Goal: Task Accomplishment & Management: Complete application form

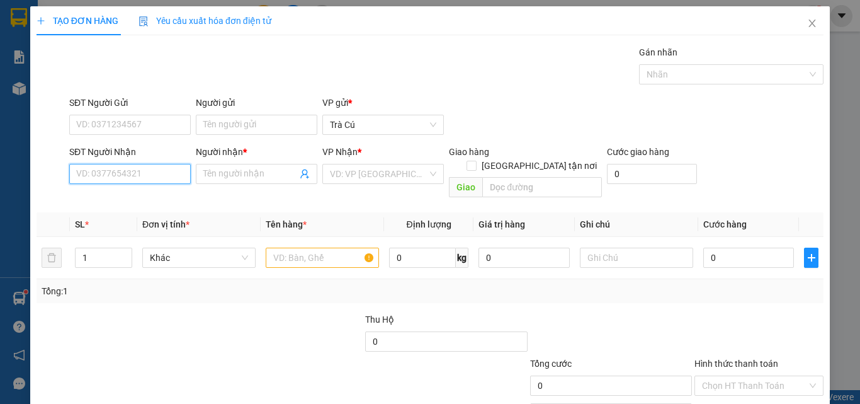
click at [151, 174] on input "SĐT Người Nhận" at bounding box center [130, 174] width 122 height 20
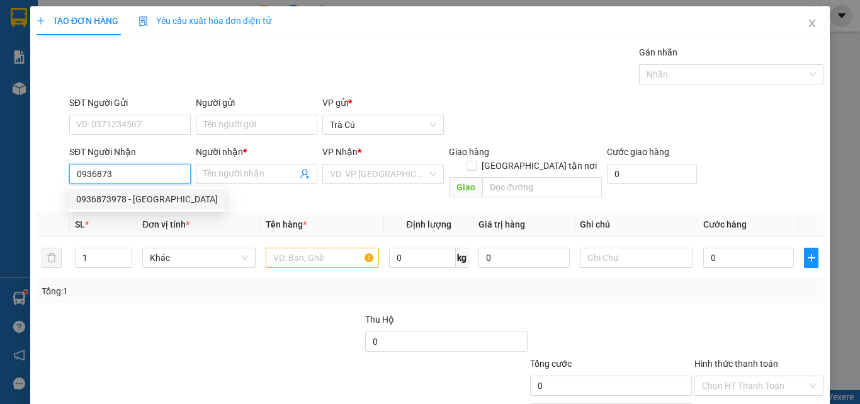
click at [161, 195] on div "0936873978 - [GEOGRAPHIC_DATA]" at bounding box center [147, 199] width 142 height 14
type input "0936873978"
type input "LAB HOÀI ANH"
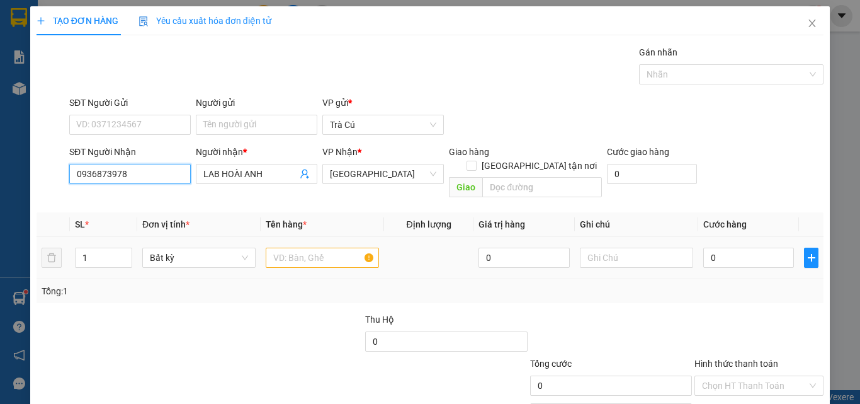
type input "0936873978"
click at [286, 248] on input "text" at bounding box center [322, 258] width 113 height 20
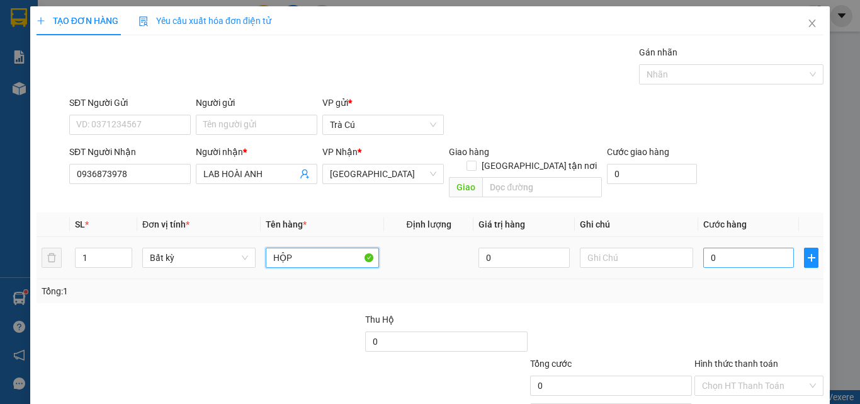
type input "HỘP"
click at [709, 248] on input "0" at bounding box center [749, 258] width 91 height 20
type input "2"
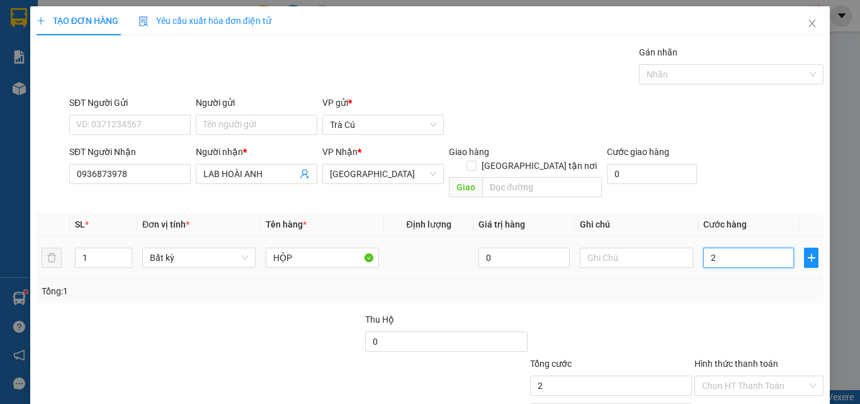
type input "20"
type input "20.000"
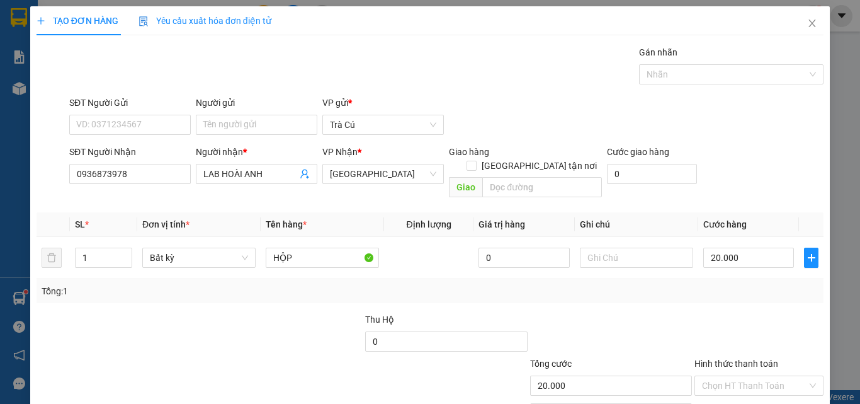
scroll to position [62, 0]
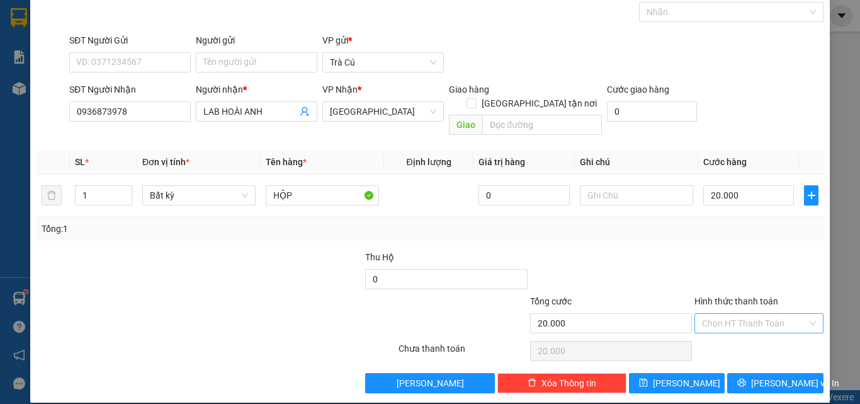
click at [747, 314] on input "Hình thức thanh toán" at bounding box center [754, 323] width 105 height 19
click at [750, 338] on div "Tại văn phòng" at bounding box center [751, 335] width 113 height 14
type input "0"
click at [771, 376] on span "[PERSON_NAME] và In" at bounding box center [796, 383] width 88 height 14
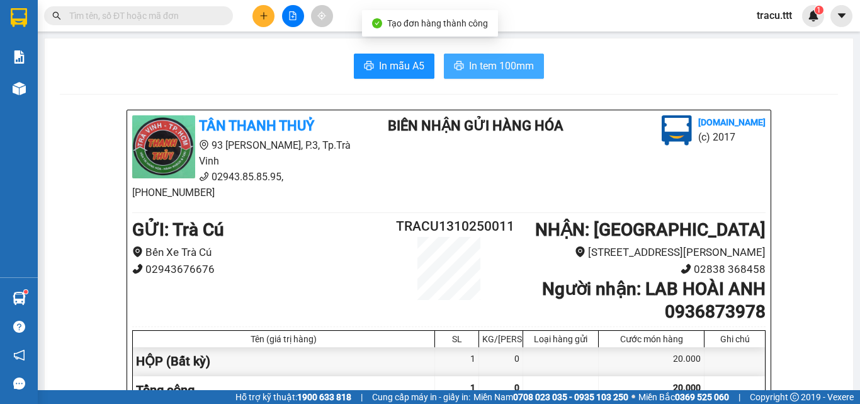
click at [528, 66] on span "In tem 100mm" at bounding box center [501, 66] width 65 height 16
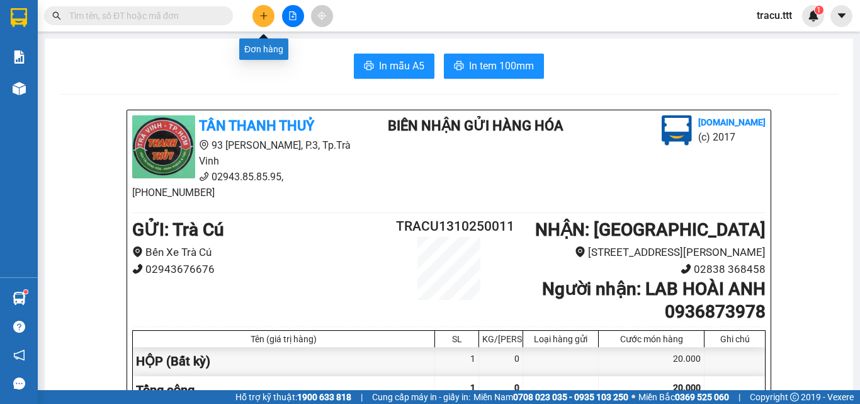
click at [270, 13] on button at bounding box center [264, 16] width 22 height 22
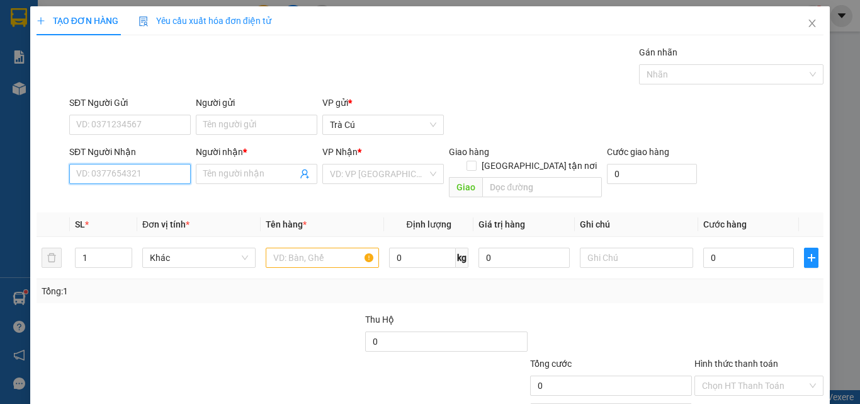
click at [158, 176] on input "SĐT Người Nhận" at bounding box center [130, 174] width 122 height 20
type input "0974455077"
click at [246, 180] on input "Người nhận *" at bounding box center [250, 174] width 94 height 14
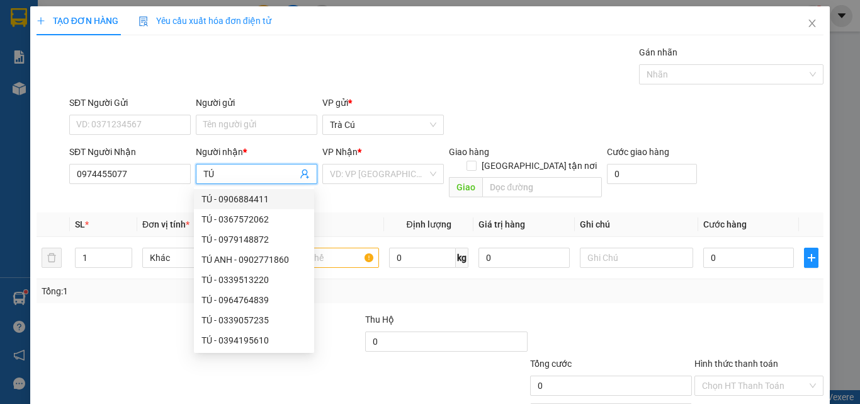
type input "TÚ"
click at [345, 185] on div "VP Nhận * VD: VP [GEOGRAPHIC_DATA]" at bounding box center [384, 167] width 122 height 44
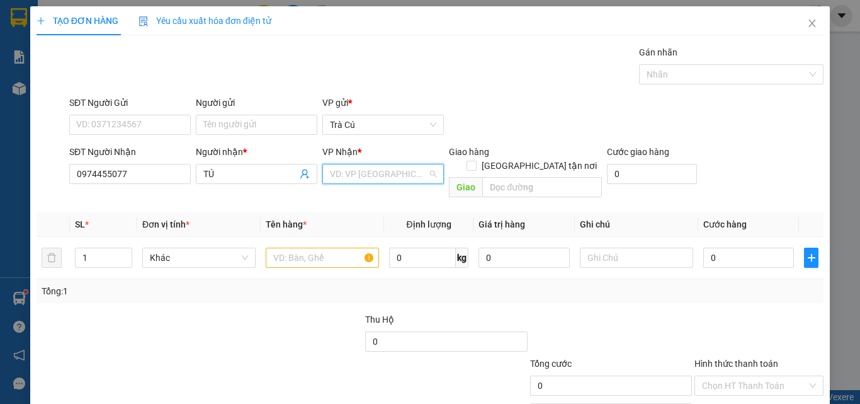
click at [360, 176] on input "search" at bounding box center [379, 173] width 98 height 19
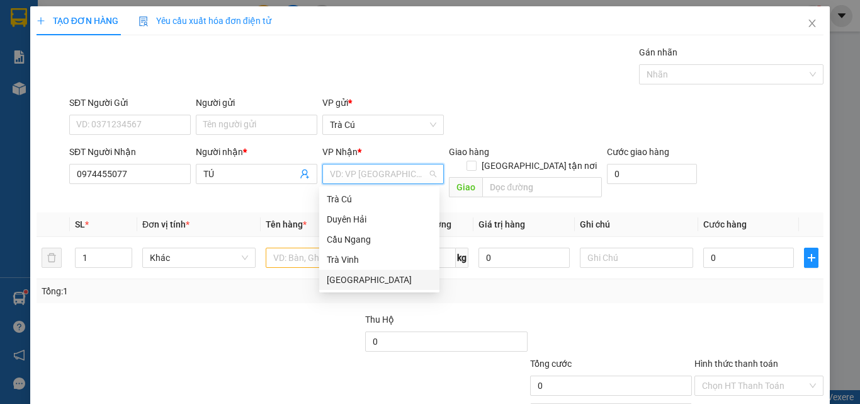
click at [351, 285] on div "[GEOGRAPHIC_DATA]" at bounding box center [379, 280] width 105 height 14
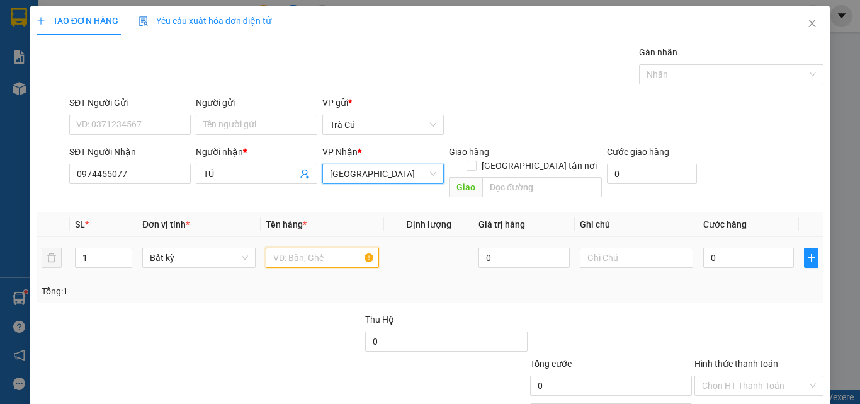
click at [296, 248] on input "text" at bounding box center [322, 258] width 113 height 20
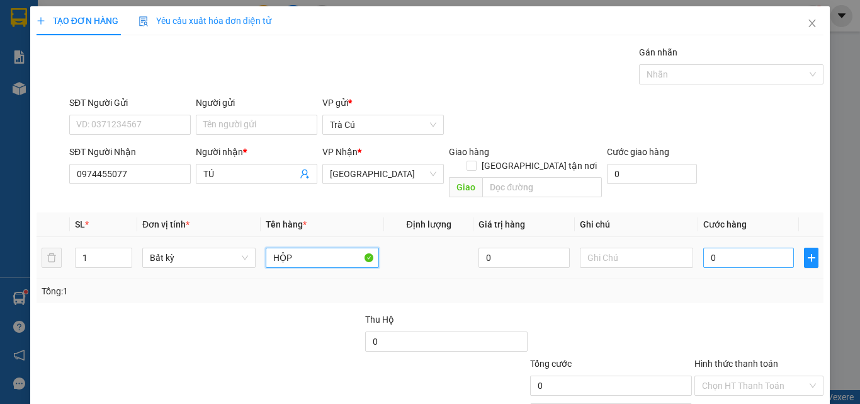
type input "HỘP"
click at [719, 250] on input "0" at bounding box center [749, 258] width 91 height 20
type input "3"
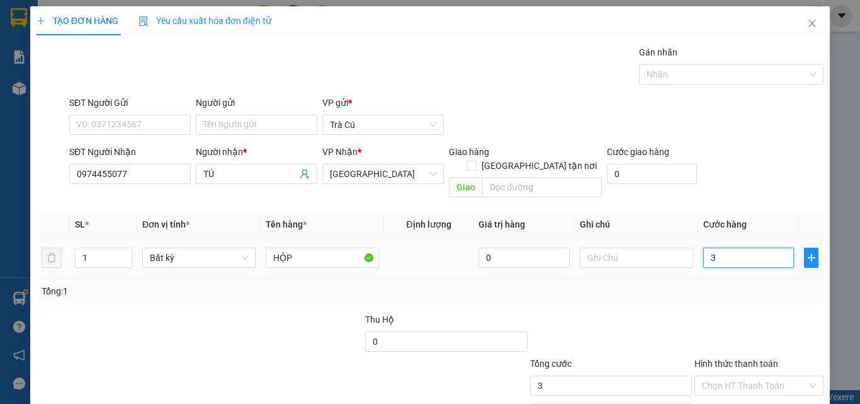
type input "30"
type input "30.000"
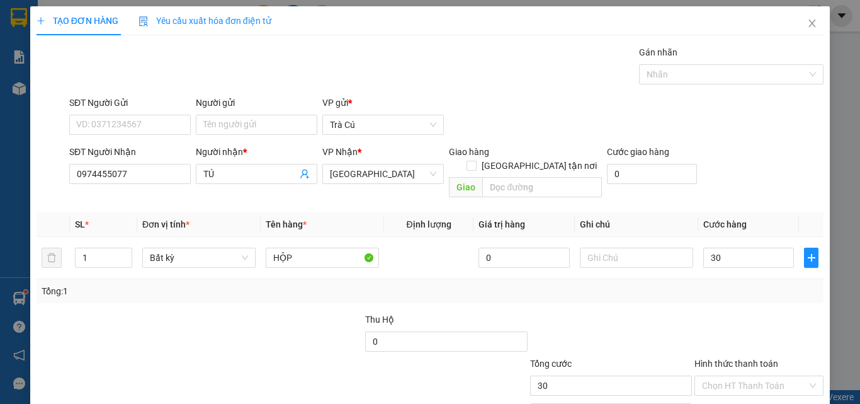
type input "30.000"
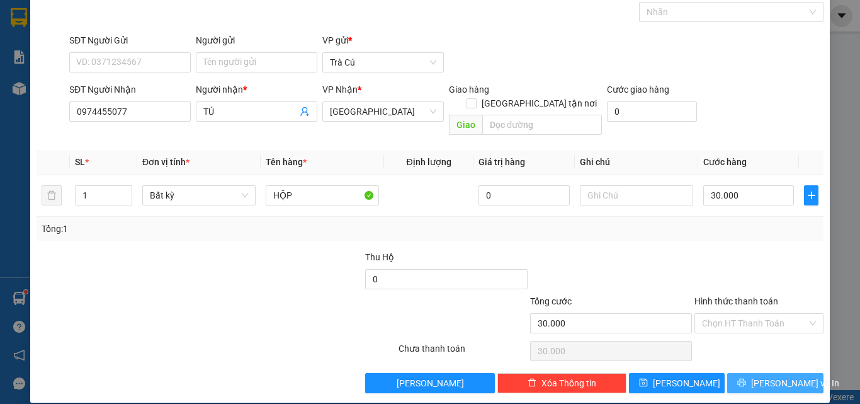
click at [755, 373] on button "[PERSON_NAME] và In" at bounding box center [776, 383] width 96 height 20
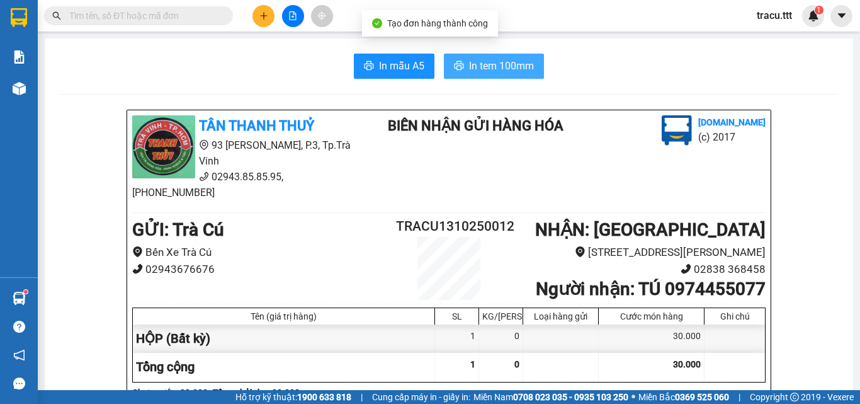
click at [510, 71] on span "In tem 100mm" at bounding box center [501, 66] width 65 height 16
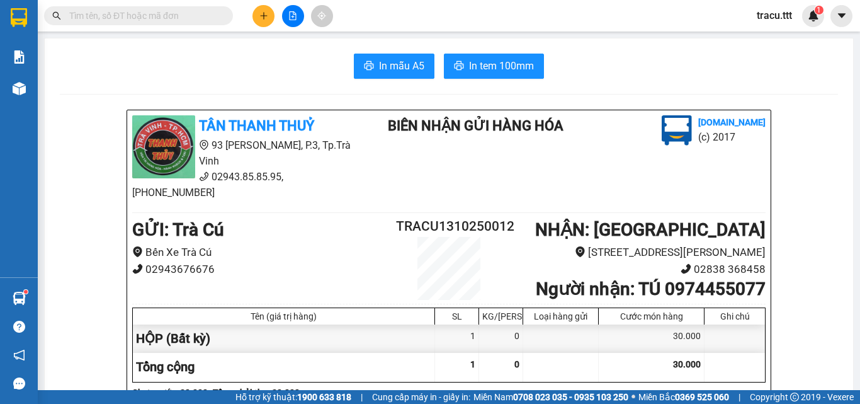
click at [201, 15] on input "text" at bounding box center [143, 16] width 149 height 14
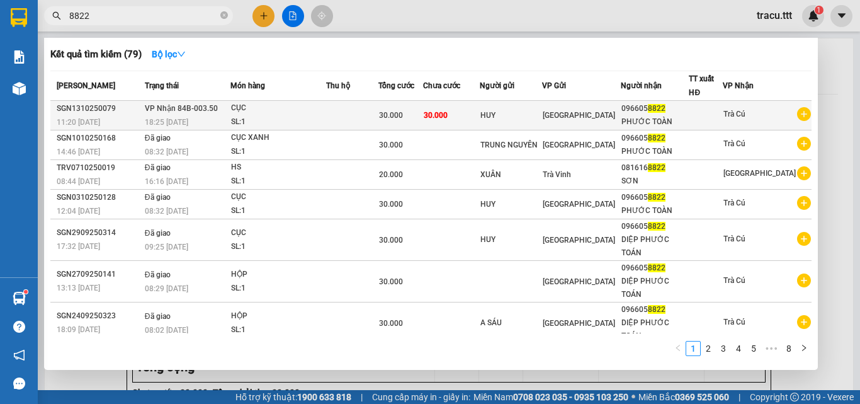
type input "8822"
click at [510, 118] on div "HUY" at bounding box center [512, 115] width 62 height 13
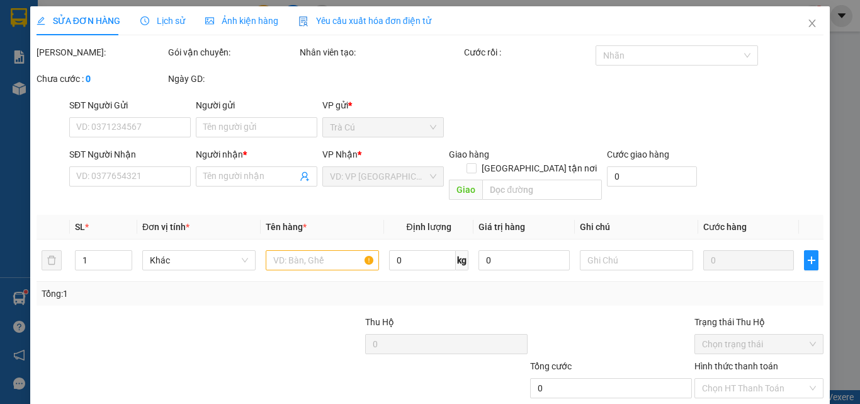
type input "HUY"
type input "0966058822"
type input "PHƯỚC TOÀN"
type input "30.000"
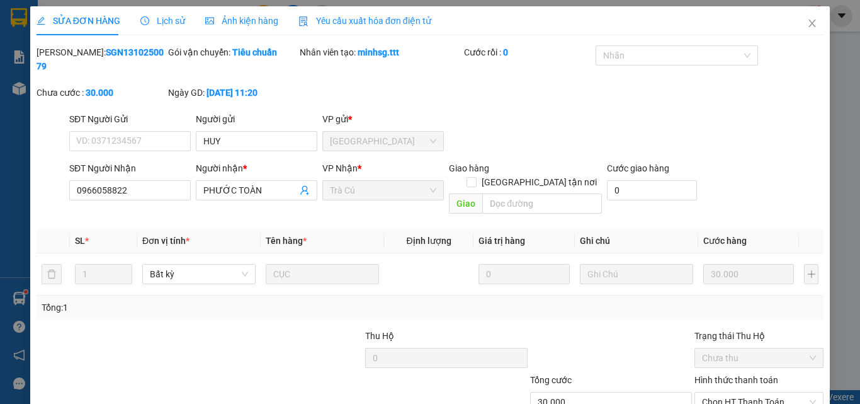
scroll to position [65, 0]
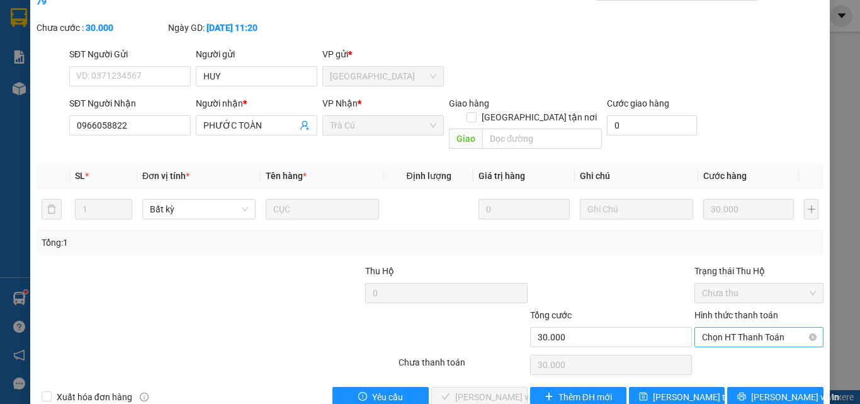
click at [757, 328] on span "Chọn HT Thanh Toán" at bounding box center [759, 337] width 114 height 19
drag, startPoint x: 726, startPoint y: 336, endPoint x: 668, endPoint y: 347, distance: 58.3
click at [724, 336] on div "Tại văn phòng" at bounding box center [751, 335] width 113 height 14
type input "0"
click at [456, 390] on span "[PERSON_NAME] và Giao hàng" at bounding box center [515, 397] width 121 height 14
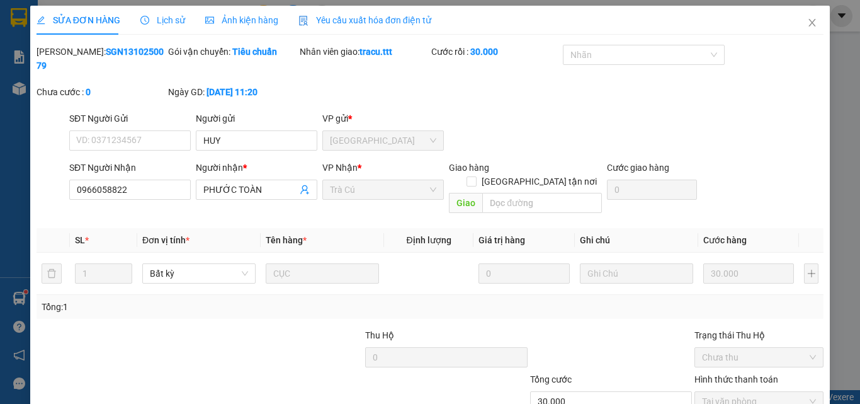
scroll to position [0, 0]
click at [811, 29] on span "Close" at bounding box center [812, 23] width 35 height 35
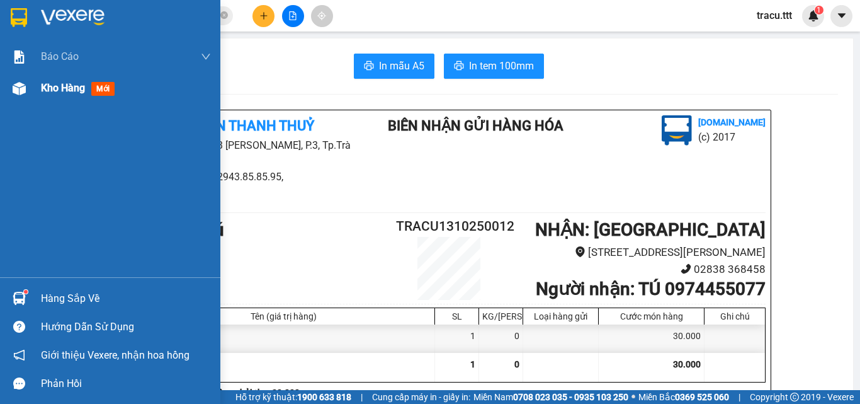
click at [53, 89] on span "Kho hàng" at bounding box center [63, 88] width 44 height 12
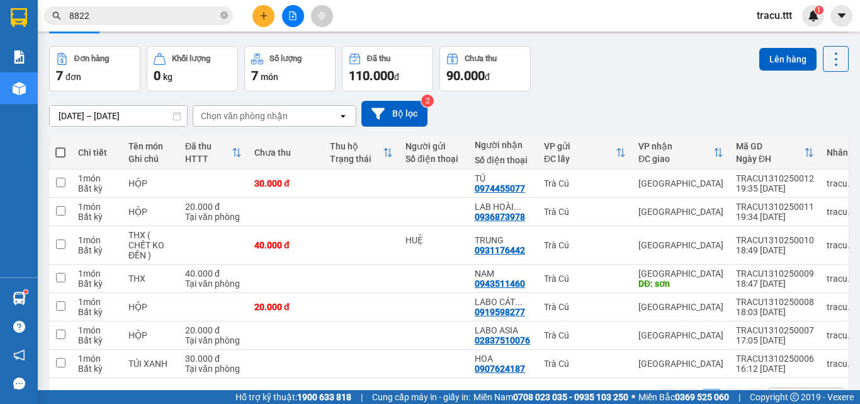
scroll to position [14, 0]
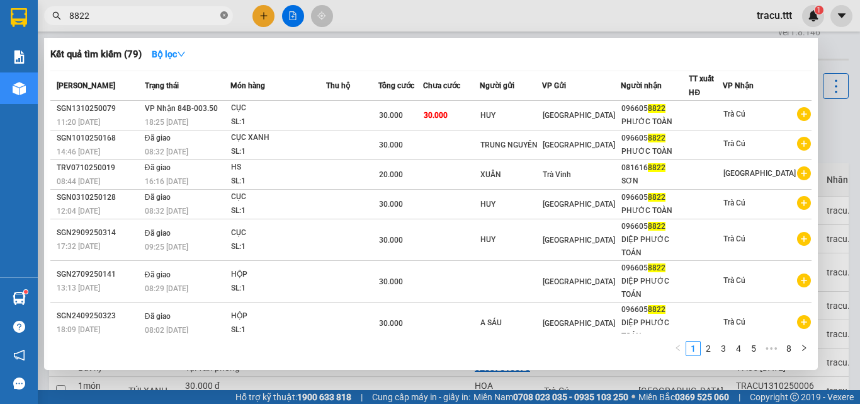
drag, startPoint x: 227, startPoint y: 9, endPoint x: 221, endPoint y: 21, distance: 13.8
click at [227, 9] on span at bounding box center [224, 16] width 8 height 14
click at [221, 21] on span at bounding box center [224, 16] width 8 height 12
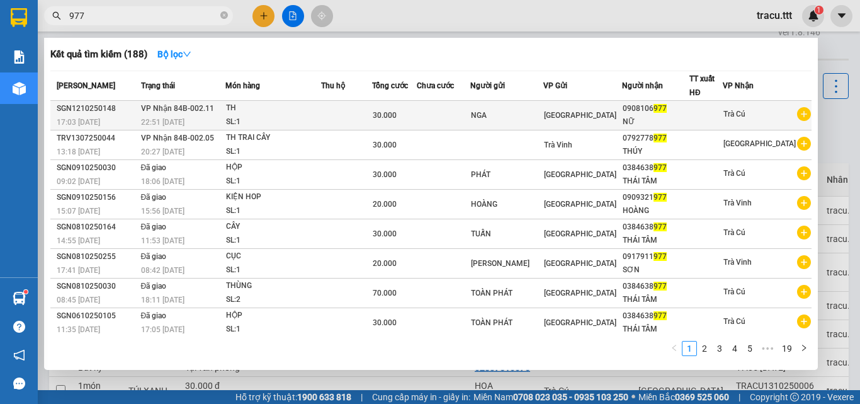
type input "977"
click at [412, 123] on td "30.000" at bounding box center [394, 116] width 44 height 30
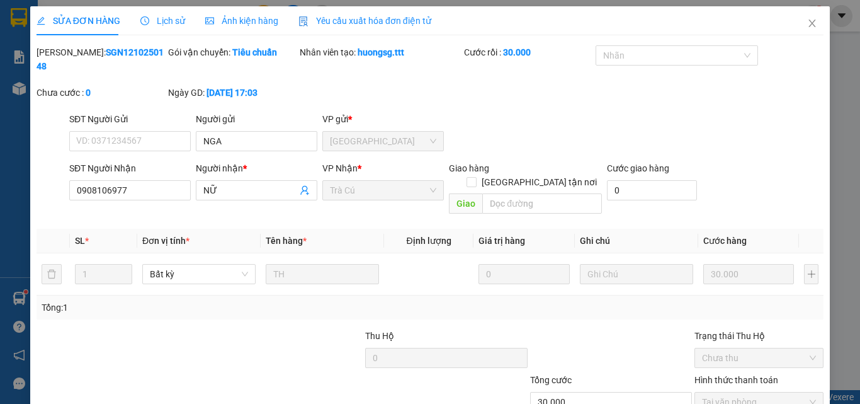
type input "NGA"
type input "0908106977"
type input "NỮ"
type input "30.000"
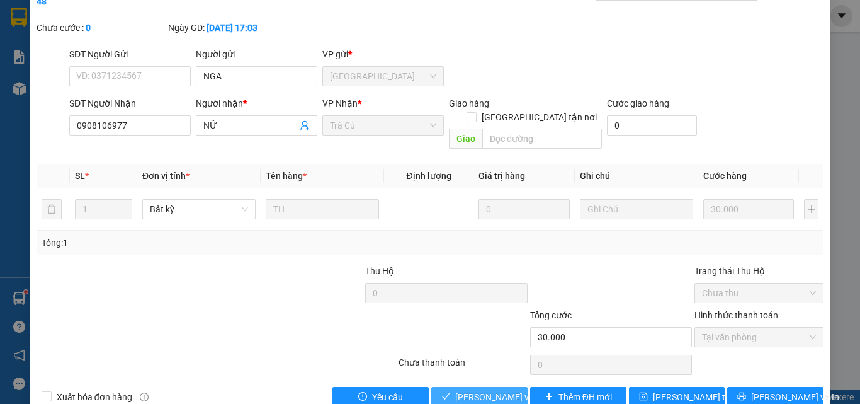
click at [502, 387] on button "[PERSON_NAME] và Giao hàng" at bounding box center [480, 397] width 96 height 20
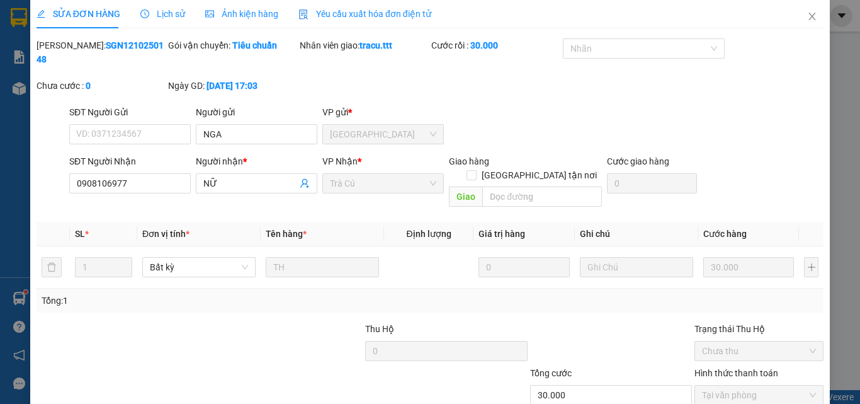
scroll to position [0, 0]
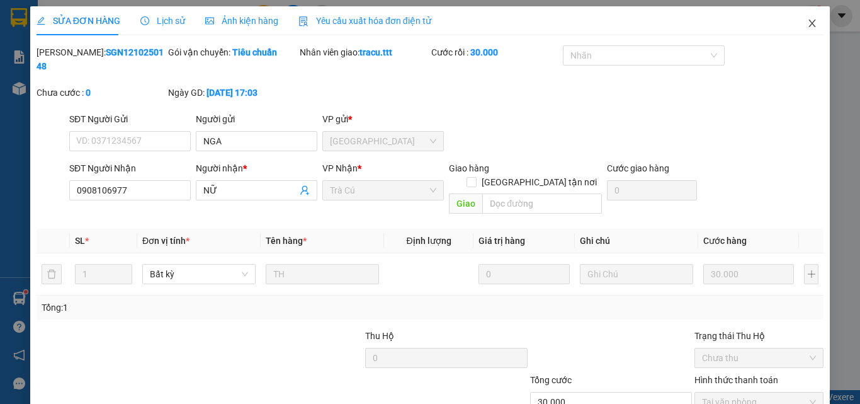
click at [801, 6] on span "Close" at bounding box center [812, 23] width 35 height 35
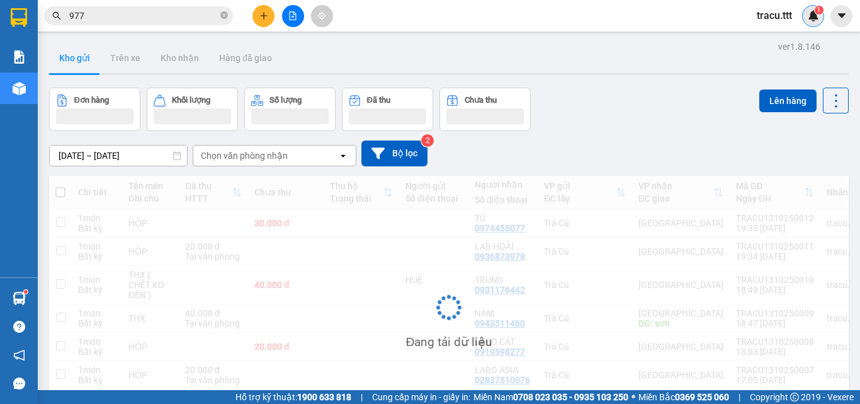
click at [811, 26] on div "1" at bounding box center [814, 16] width 22 height 22
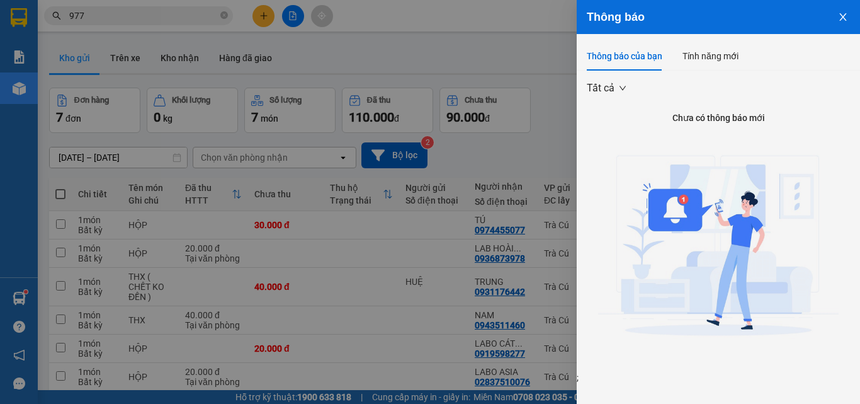
click at [860, 25] on button "Close" at bounding box center [843, 16] width 34 height 32
